Goal: Find specific fact: Find specific fact

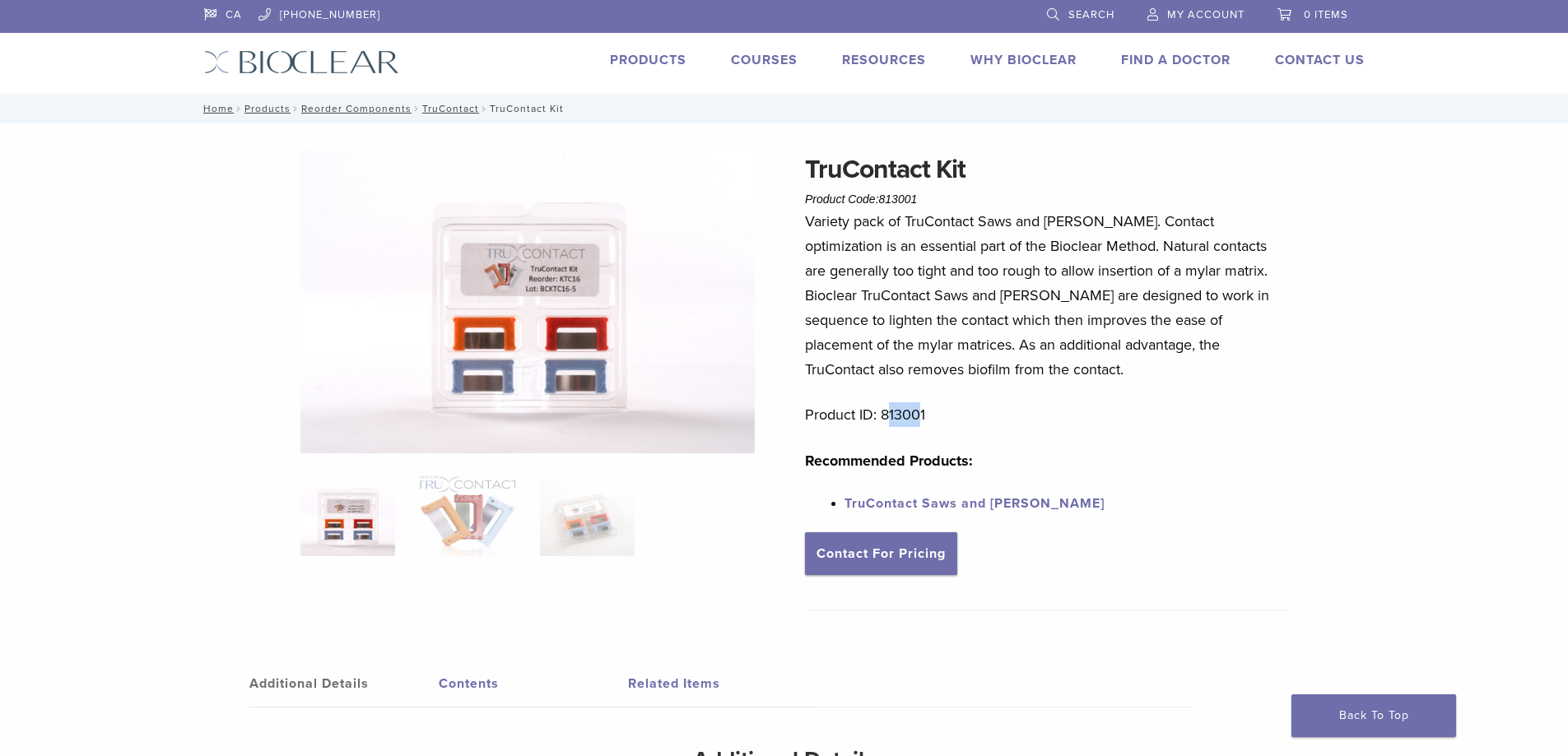
drag, startPoint x: 916, startPoint y: 414, endPoint x: 887, endPoint y: 416, distance: 29.1
click at [887, 416] on p "Product ID: 813001" at bounding box center [1047, 414] width 484 height 25
drag, startPoint x: 936, startPoint y: 413, endPoint x: 884, endPoint y: 426, distance: 53.6
click at [884, 426] on p "Product ID: 813001" at bounding box center [1047, 414] width 484 height 25
drag, startPoint x: 1131, startPoint y: 521, endPoint x: 1057, endPoint y: 488, distance: 81.0
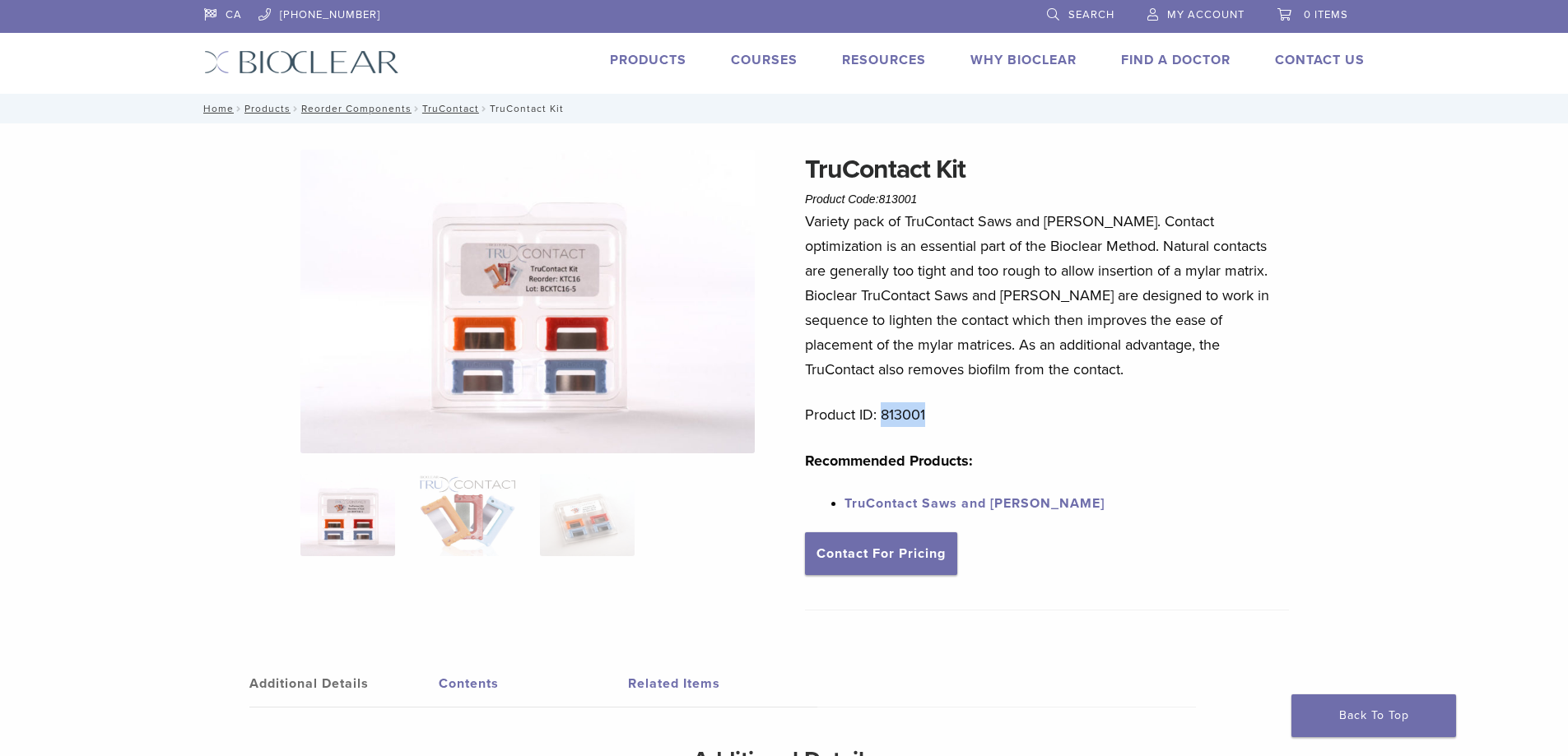
click at [1129, 521] on div "Variety pack of TruContact Saws and [PERSON_NAME]. Contact optimization is an e…" at bounding box center [1047, 370] width 484 height 323
drag, startPoint x: 922, startPoint y: 415, endPoint x: 946, endPoint y: 420, distance: 24.5
click at [899, 418] on p "Product ID: 813001" at bounding box center [1047, 414] width 484 height 25
click at [949, 415] on p "Product ID: 813001" at bounding box center [1047, 414] width 484 height 25
drag, startPoint x: 924, startPoint y: 412, endPoint x: 875, endPoint y: 415, distance: 49.1
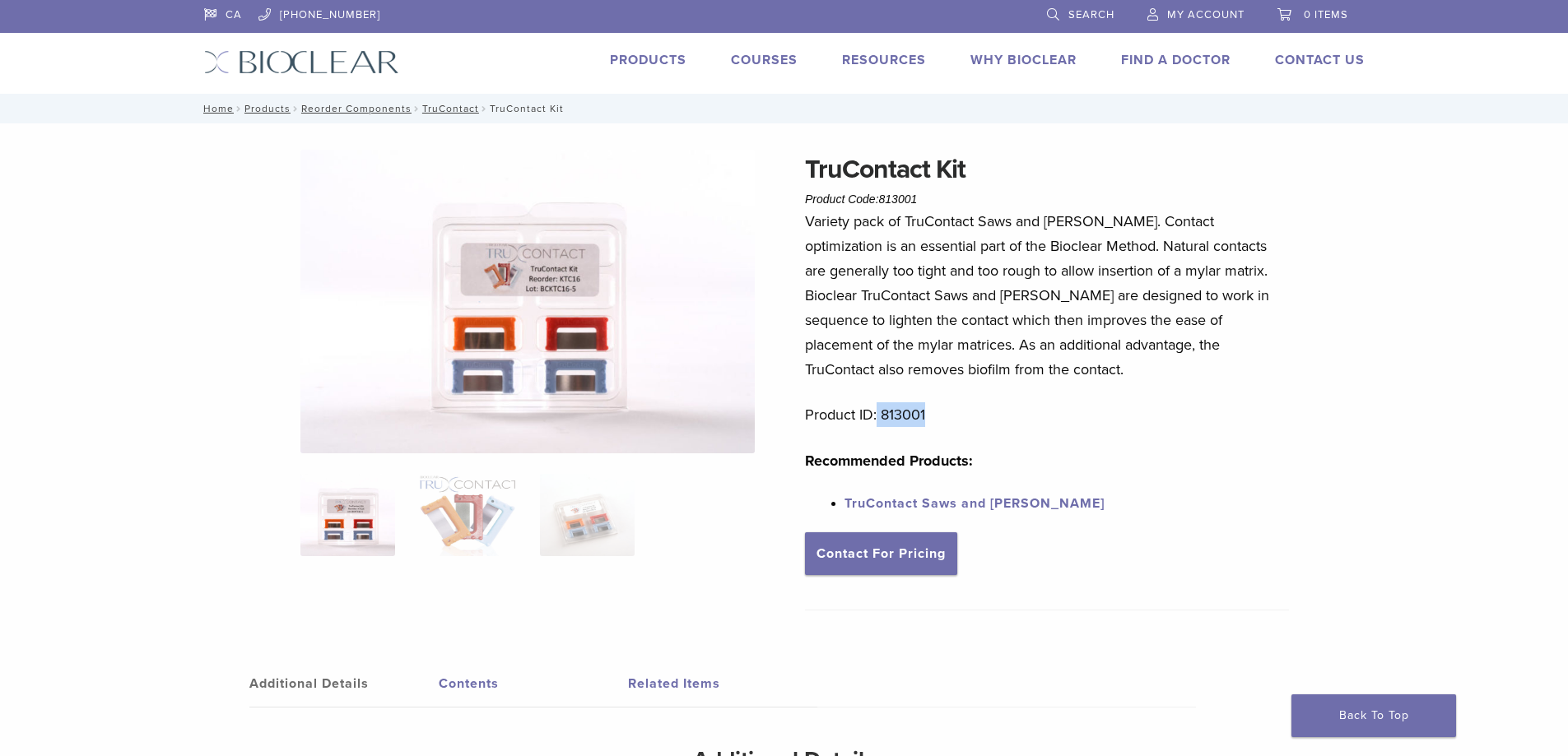
click at [875, 415] on p "Product ID: 813001" at bounding box center [1047, 414] width 484 height 25
copy p "813001"
